Goal: Contribute content: Add original content to the website for others to see

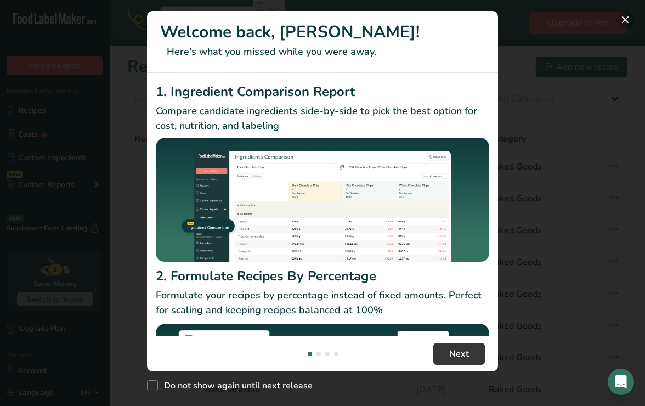
click at [624, 17] on button "New Features" at bounding box center [625, 20] width 18 height 18
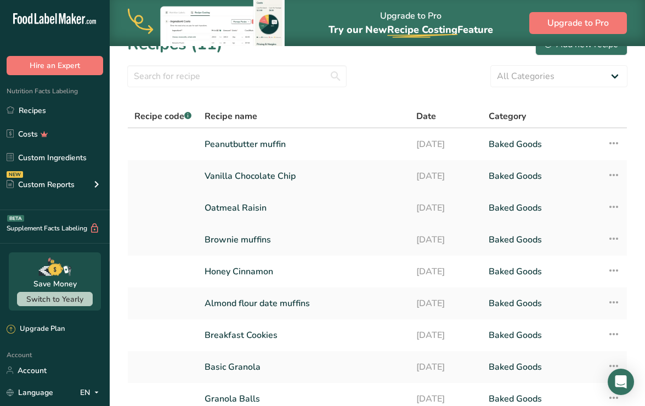
scroll to position [23, 0]
click at [297, 179] on link "Vanilla Chocolate Chip" at bounding box center [304, 175] width 199 height 23
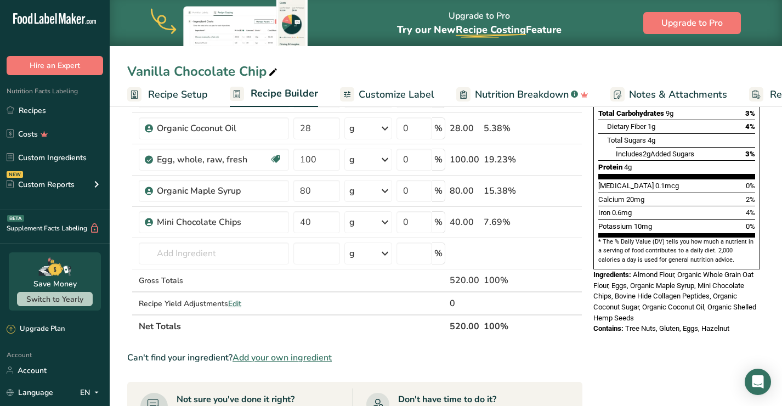
scroll to position [230, 0]
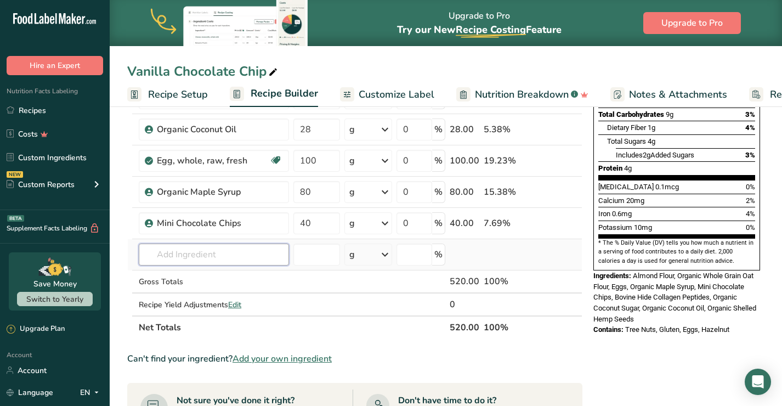
click at [232, 258] on input "text" at bounding box center [214, 254] width 150 height 22
type input "Organic [PERSON_NAME] Extract"
click at [213, 294] on div "Add your own ingredient" at bounding box center [214, 295] width 133 height 12
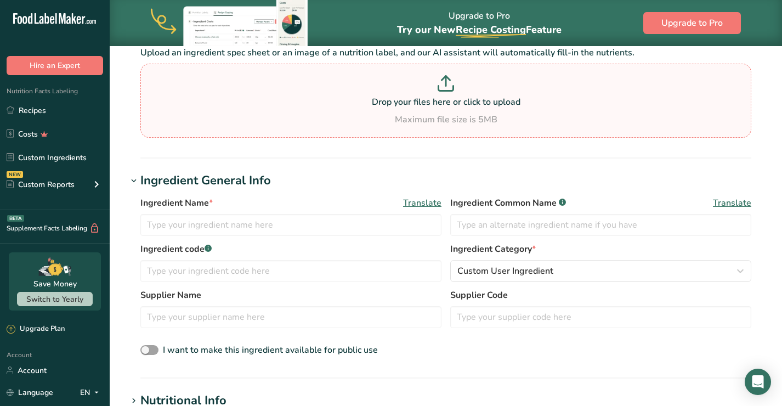
scroll to position [164, 0]
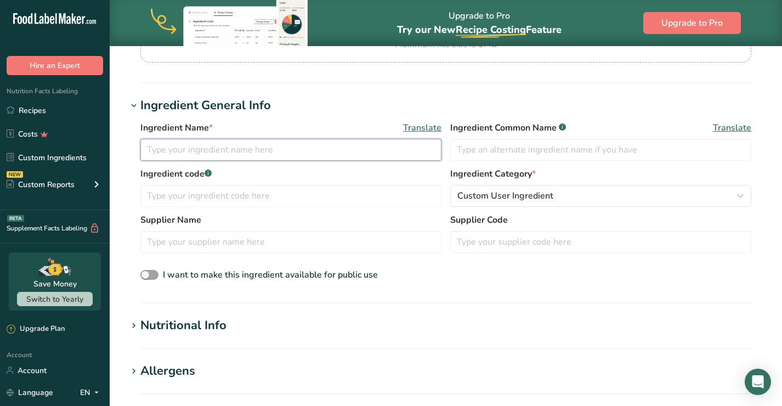
click at [310, 151] on input "text" at bounding box center [290, 150] width 301 height 22
click at [221, 150] on input "Organic [PERSON_NAME] Extract" at bounding box center [290, 150] width 301 height 22
drag, startPoint x: 179, startPoint y: 150, endPoint x: 120, endPoint y: 144, distance: 59.5
click at [120, 144] on section "Add new ingredient Back to recipe Ingredient Spec Sheet .a-a{fill:#347362;}.b-a…" at bounding box center [446, 278] width 672 height 792
type input "[PERSON_NAME] Leaf Extract"
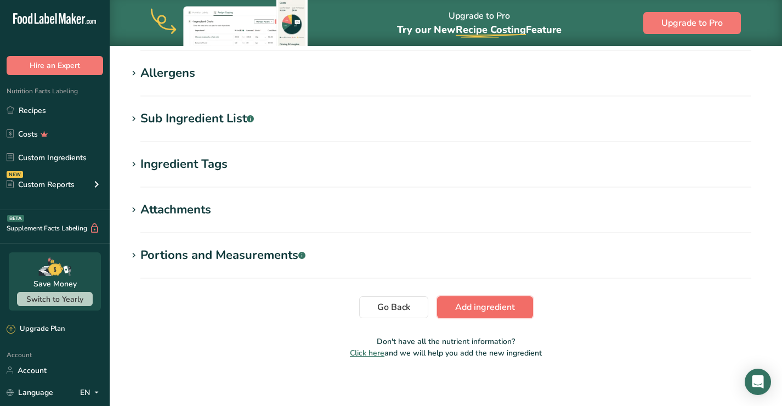
click at [504, 298] on button "Add ingredient" at bounding box center [485, 307] width 96 height 22
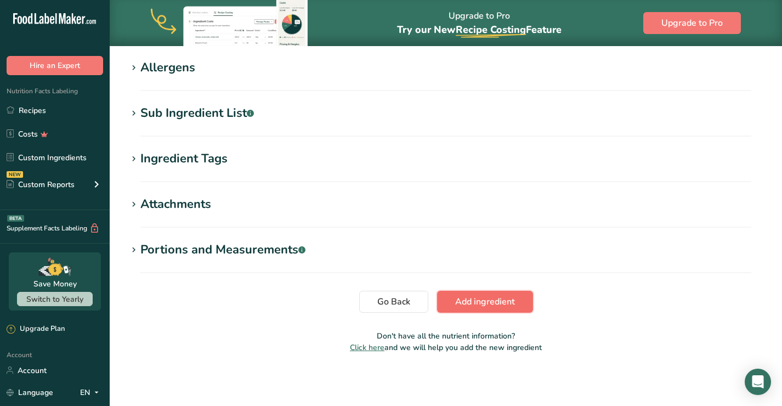
scroll to position [184, 0]
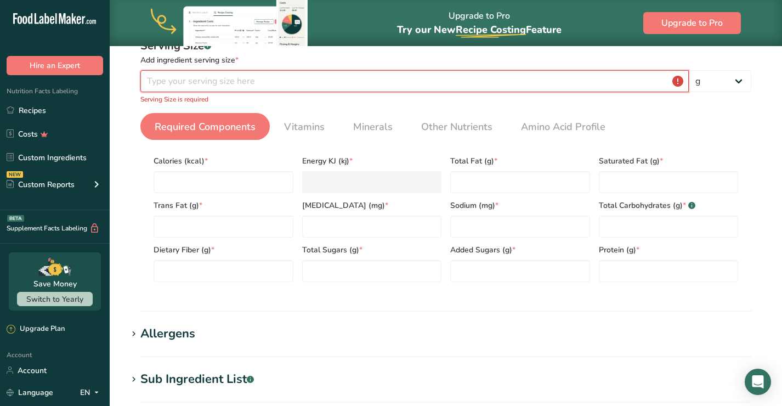
click at [413, 78] on input "number" at bounding box center [414, 81] width 548 height 22
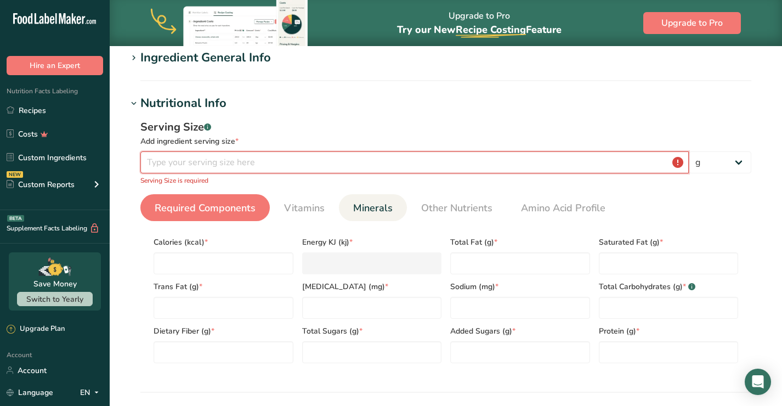
scroll to position [102, 0]
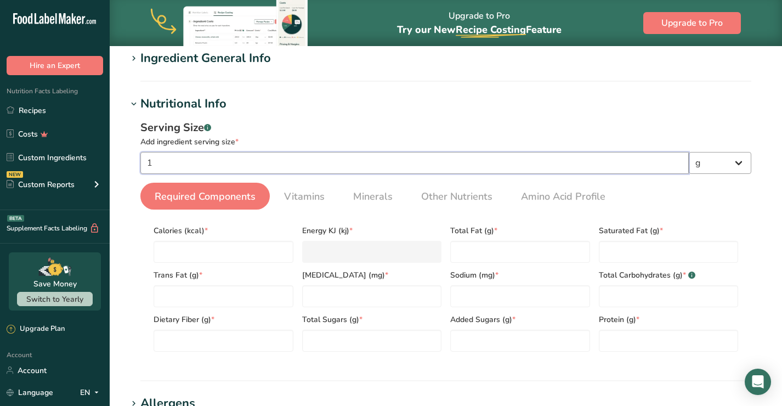
type input "1"
click at [644, 160] on select "g kg mg mcg lb oz l mL fl oz tbsp tsp cup qt gallon" at bounding box center [720, 163] width 63 height 22
select select "17"
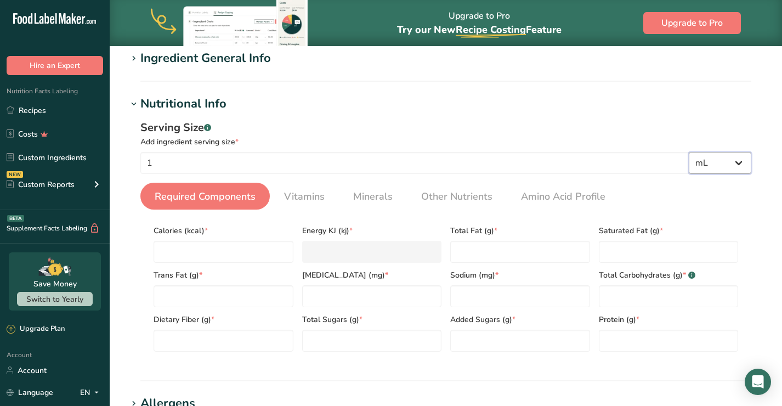
click at [644, 152] on select "g kg mg mcg lb oz l mL fl oz tbsp tsp cup qt gallon" at bounding box center [720, 163] width 63 height 22
select select "22"
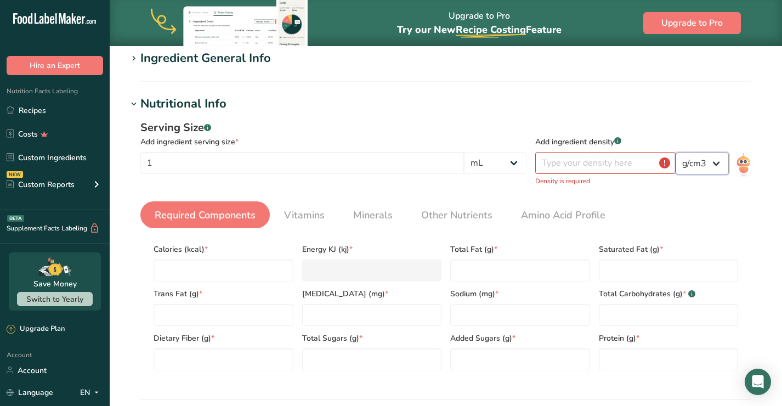
click at [644, 168] on select "lb/ft3 g/cm3" at bounding box center [702, 163] width 53 height 22
click at [520, 162] on select "g kg mg mcg lb oz l mL fl oz tbsp tsp cup qt gallon" at bounding box center [495, 163] width 63 height 22
select select "0"
click at [526, 152] on select "g kg mg mcg lb oz l mL fl oz tbsp tsp cup qt gallon" at bounding box center [495, 163] width 63 height 22
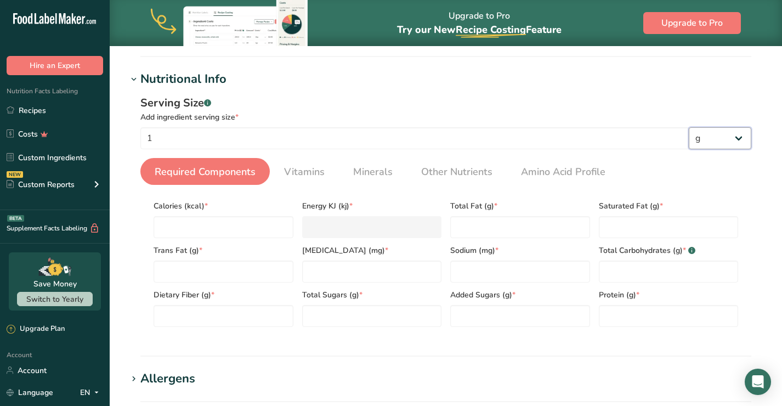
scroll to position [132, 0]
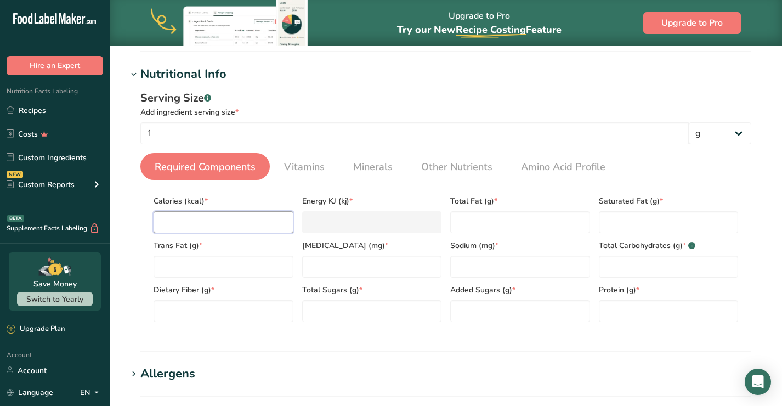
click at [237, 222] on input "number" at bounding box center [224, 222] width 140 height 22
type input "0"
type KJ "0"
type input "0"
click at [490, 224] on Fat "number" at bounding box center [520, 222] width 140 height 22
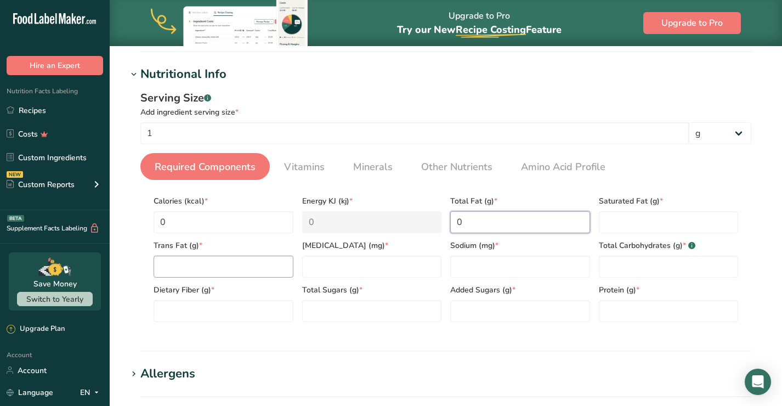
type Fat "0"
click at [232, 270] on Fat "number" at bounding box center [224, 267] width 140 height 22
type Fat "0"
click at [404, 272] on input "number" at bounding box center [372, 267] width 140 height 22
type input "0"
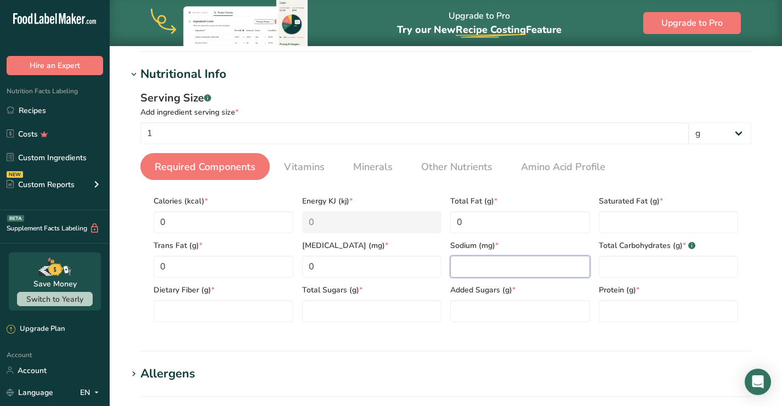
click at [512, 269] on input "number" at bounding box center [520, 267] width 140 height 22
type input "0"
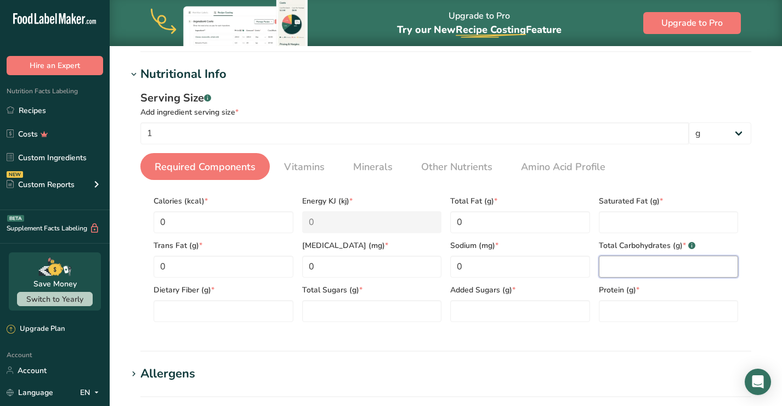
click at [644, 268] on Carbohydrates "number" at bounding box center [669, 267] width 140 height 22
type Carbohydrates "1"
click at [257, 313] on Fiber "number" at bounding box center [224, 311] width 140 height 22
type Fiber "0"
click at [349, 310] on Sugars "number" at bounding box center [372, 311] width 140 height 22
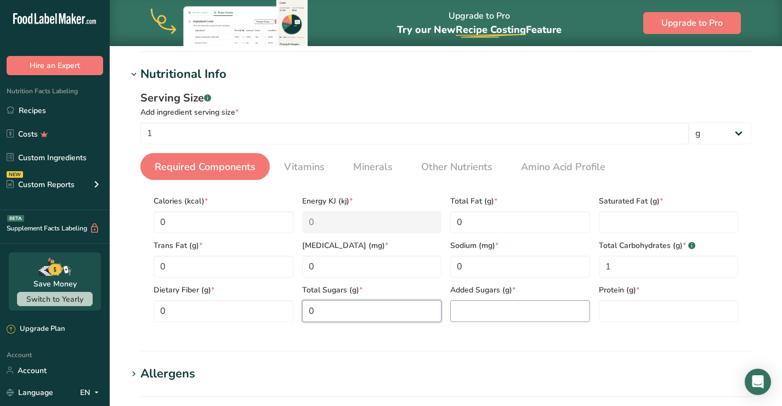
type Sugars "0"
click at [463, 321] on Sugars "number" at bounding box center [520, 311] width 140 height 22
type Sugars "0"
click at [623, 311] on input "number" at bounding box center [669, 311] width 140 height 22
type input "0"
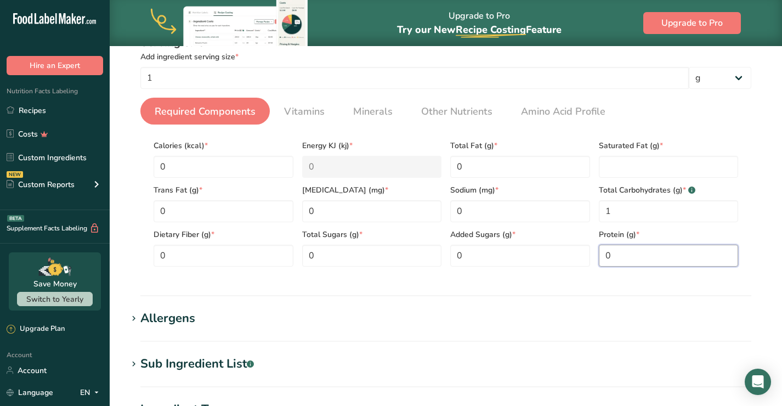
scroll to position [171, 0]
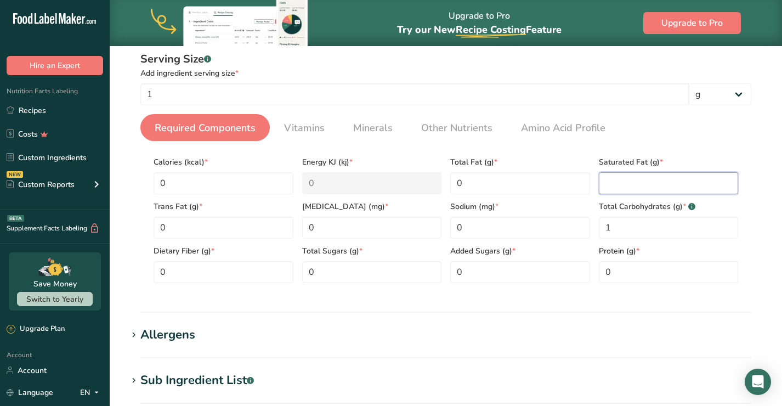
click at [644, 183] on Fat "number" at bounding box center [669, 183] width 140 height 22
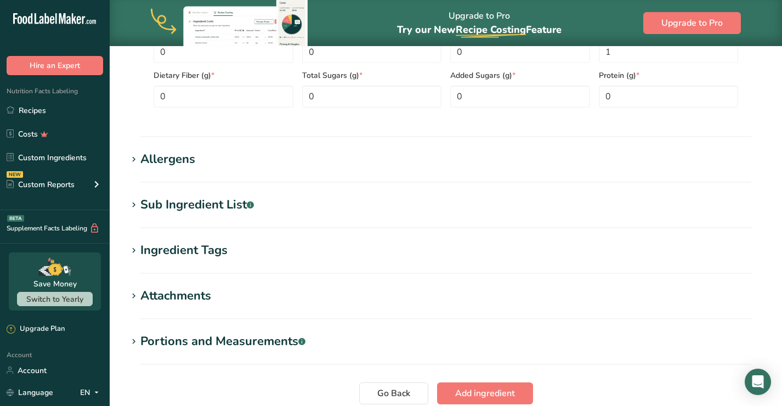
scroll to position [438, 0]
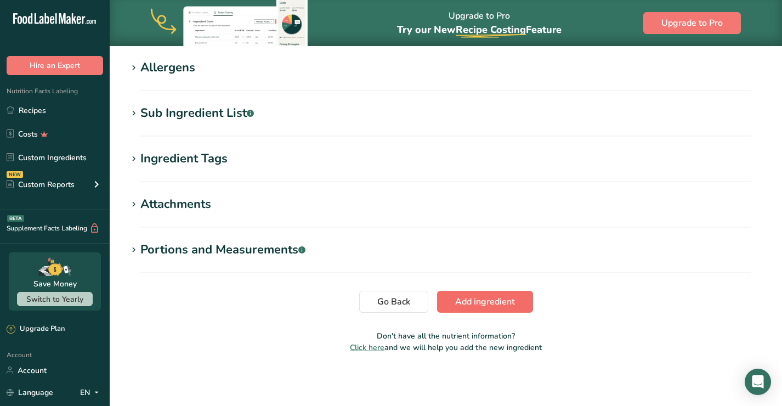
type Fat "0"
click at [475, 300] on span "Add ingredient" at bounding box center [485, 301] width 60 height 13
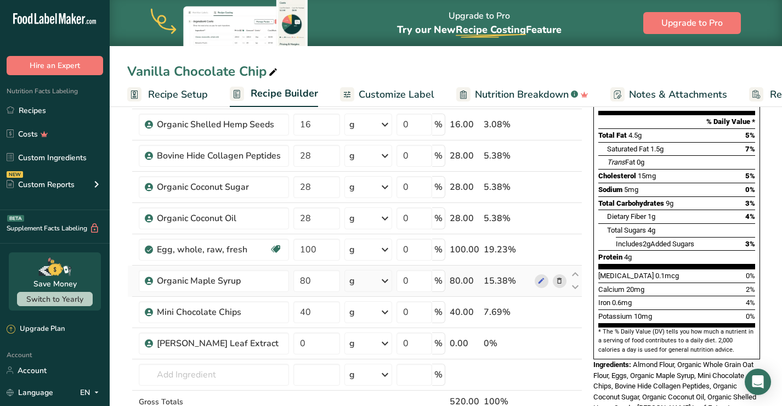
scroll to position [190, 0]
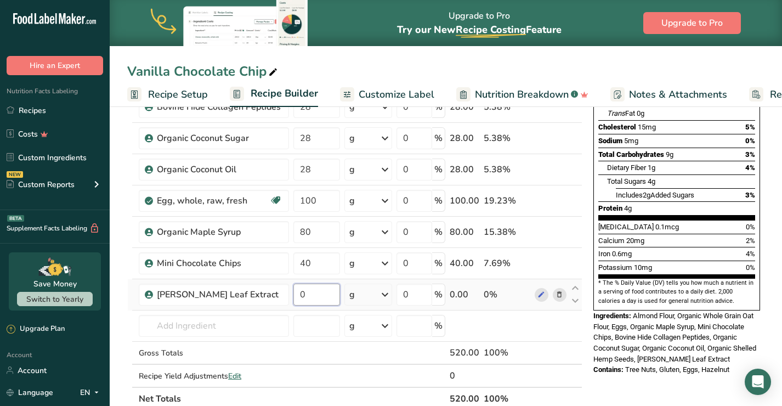
click at [318, 294] on input "0" at bounding box center [316, 294] width 47 height 22
drag, startPoint x: 318, startPoint y: 294, endPoint x: 294, endPoint y: 294, distance: 23.6
click at [294, 294] on input "0" at bounding box center [316, 294] width 47 height 22
type input "0.43"
click at [370, 363] on div "Ingredient * Amount * Unit * Waste * .a-a{fill:#347362;}.b-a{fill:#fff;} Grams …" at bounding box center [354, 192] width 455 height 436
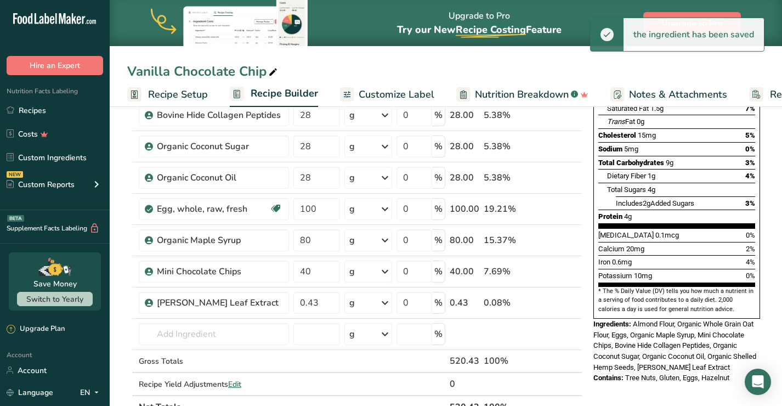
scroll to position [189, 0]
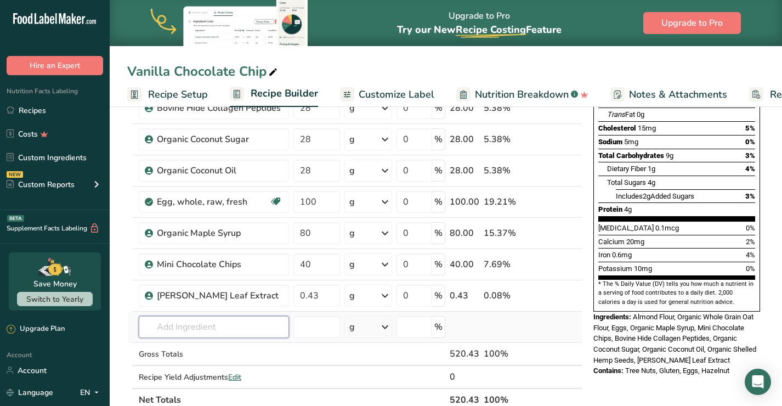
click at [257, 327] on input "text" at bounding box center [214, 327] width 150 height 22
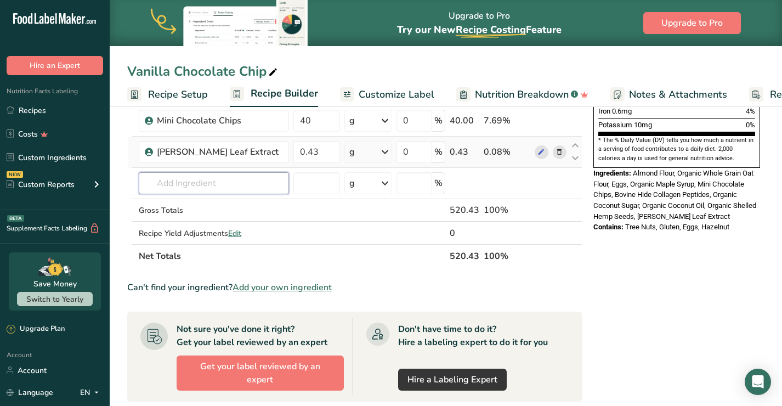
scroll to position [0, 0]
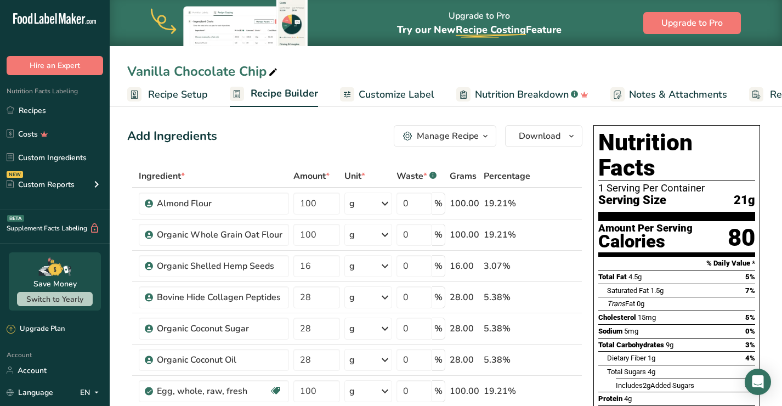
click at [617, 297] on div "Trans Fat 0g" at bounding box center [681, 304] width 148 height 14
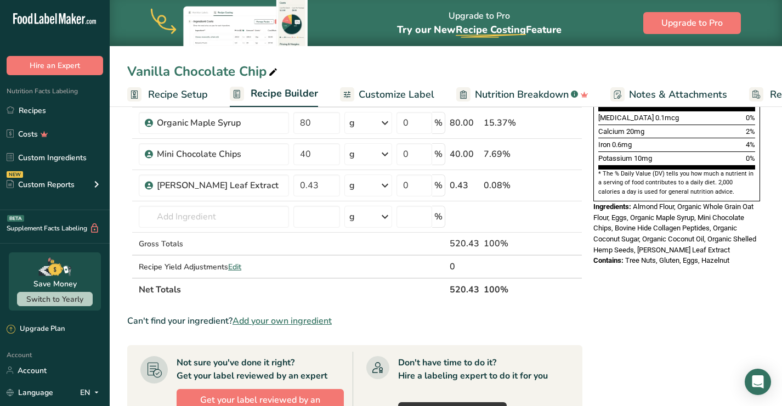
scroll to position [310, 0]
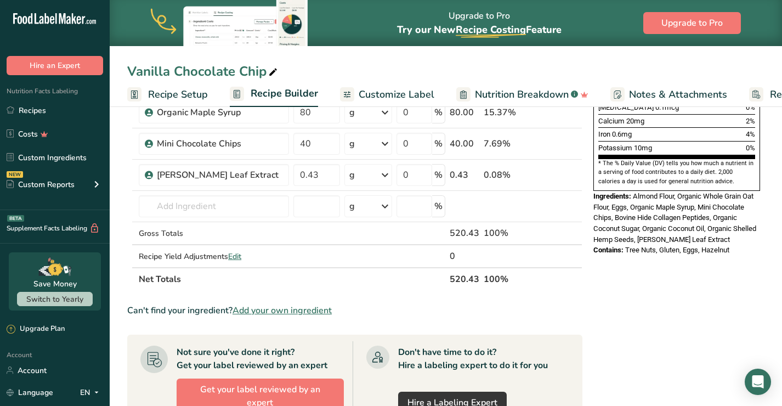
drag, startPoint x: 453, startPoint y: 277, endPoint x: 478, endPoint y: 277, distance: 24.7
click at [478, 277] on th "520.43" at bounding box center [464, 278] width 34 height 23
copy th "520.43"
